Goal: Task Accomplishment & Management: Manage account settings

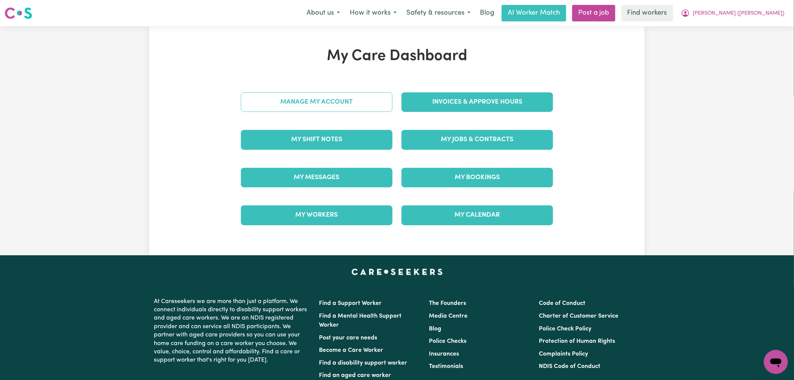
click at [372, 101] on link "Manage My Account" at bounding box center [317, 102] width 152 height 20
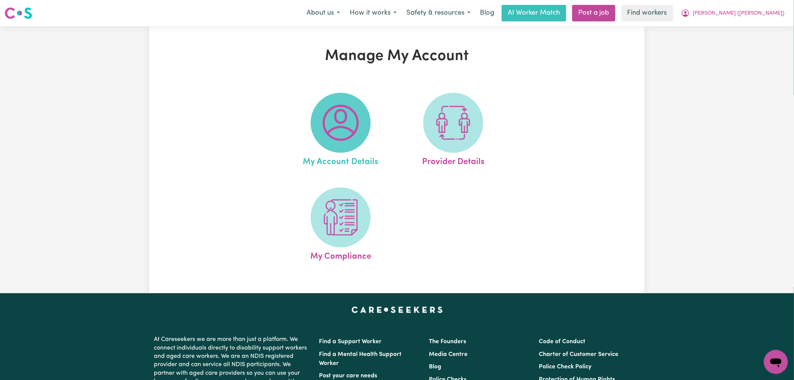
click at [358, 106] on img at bounding box center [341, 123] width 36 height 36
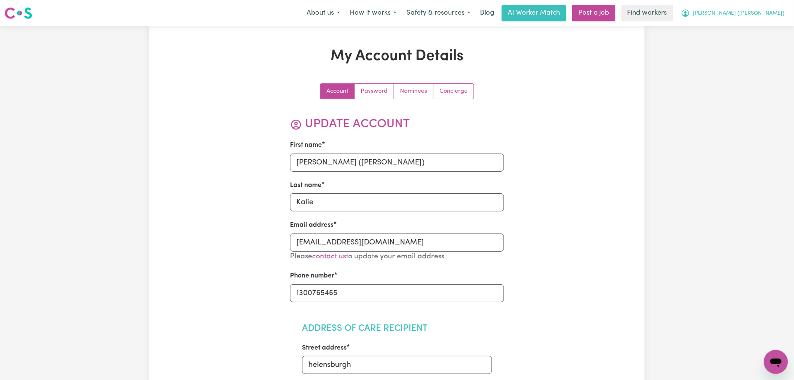
click at [748, 14] on button "[PERSON_NAME] ([PERSON_NAME])" at bounding box center [732, 13] width 113 height 16
click at [754, 28] on link "My Dashboard" at bounding box center [759, 29] width 59 height 14
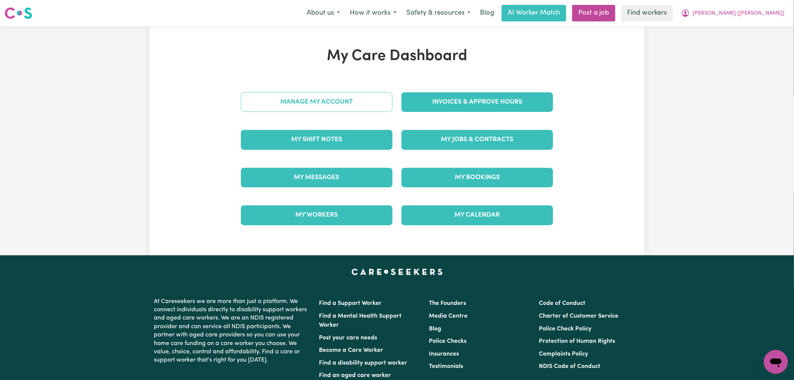
click at [309, 99] on link "Manage My Account" at bounding box center [317, 102] width 152 height 20
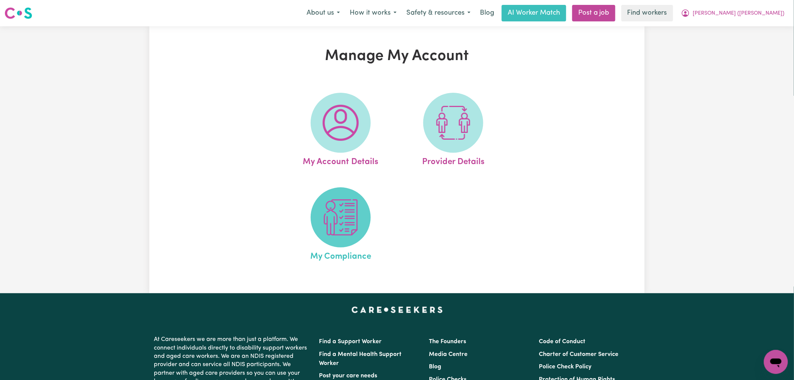
click at [362, 233] on span at bounding box center [341, 217] width 60 height 60
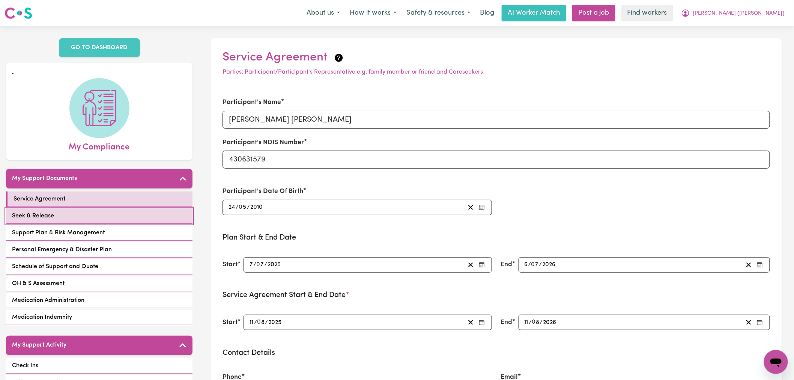
click at [92, 208] on link "Seek & Release" at bounding box center [99, 215] width 186 height 15
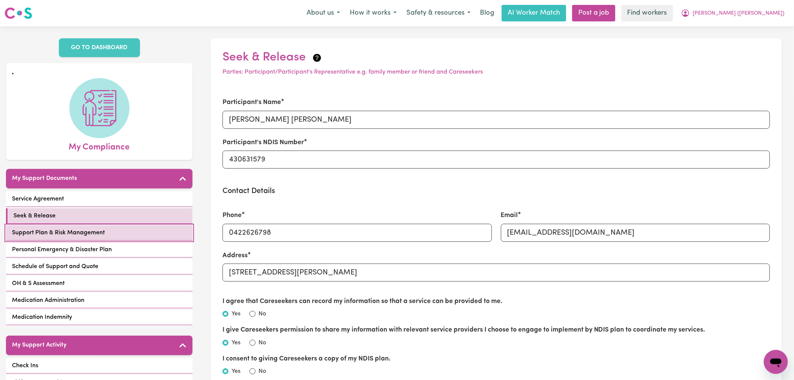
click at [138, 227] on link "Support Plan & Risk Management" at bounding box center [99, 232] width 186 height 15
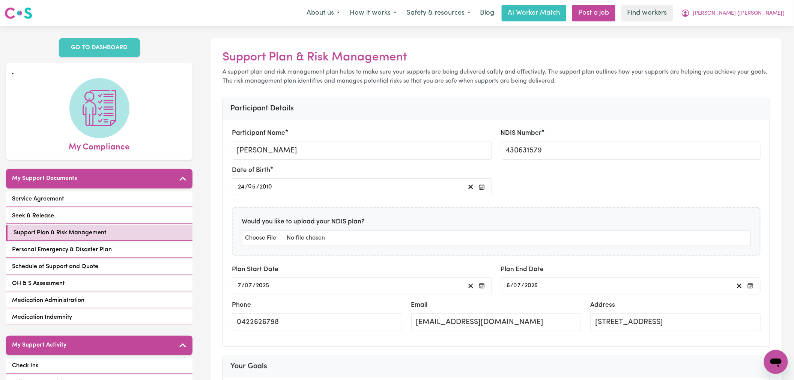
click at [345, 57] on h2 "Support Plan & Risk Management" at bounding box center [495, 57] width 547 height 14
click at [346, 57] on h2 "Support Plan & Risk Management" at bounding box center [495, 57] width 547 height 14
click at [438, 61] on h2 "Support Plan & Risk Management" at bounding box center [495, 57] width 547 height 14
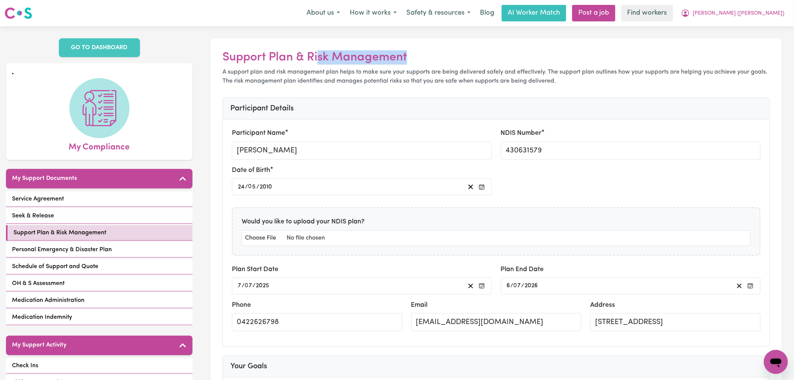
drag, startPoint x: 318, startPoint y: 58, endPoint x: 419, endPoint y: 59, distance: 101.3
click at [419, 59] on h2 "Support Plan & Risk Management" at bounding box center [495, 57] width 547 height 14
drag, startPoint x: 365, startPoint y: 59, endPoint x: 336, endPoint y: 59, distance: 29.6
click at [308, 59] on h2 "Support Plan & Risk Management" at bounding box center [495, 57] width 547 height 14
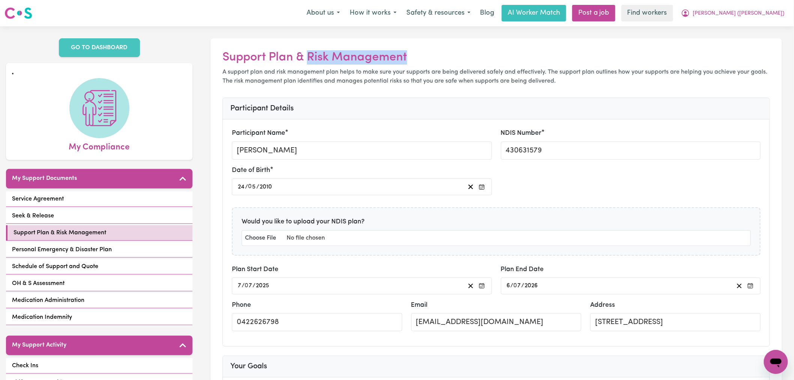
click at [336, 59] on h2 "Support Plan & Risk Management" at bounding box center [495, 57] width 547 height 14
click at [324, 59] on h2 "Support Plan & Risk Management" at bounding box center [495, 57] width 547 height 14
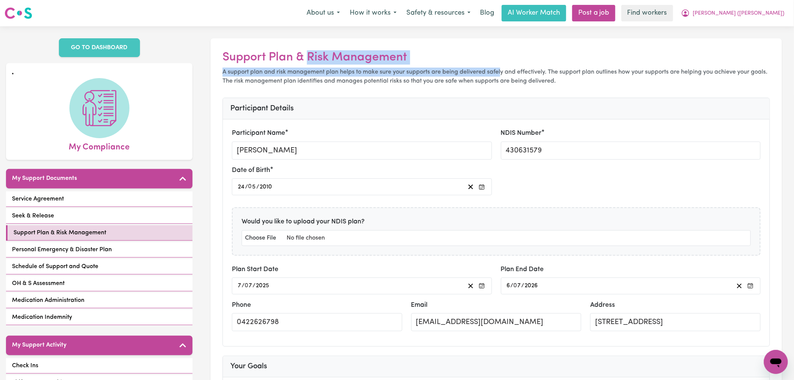
drag, startPoint x: 309, startPoint y: 57, endPoint x: 501, endPoint y: 71, distance: 192.6
click at [501, 71] on p "A support plan and risk management plan helps to make sure your supports are be…" at bounding box center [495, 77] width 547 height 18
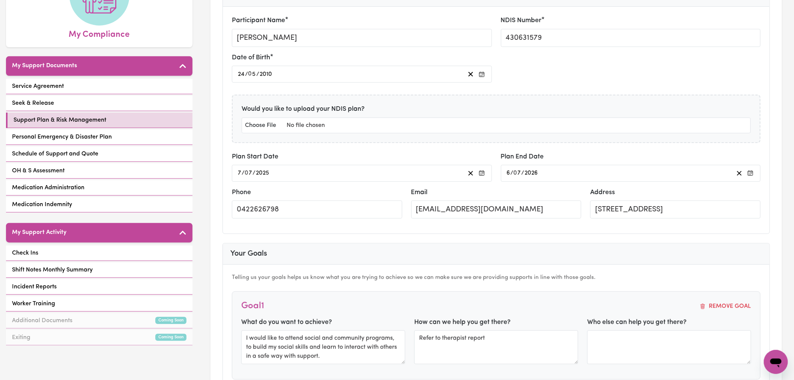
scroll to position [167, 0]
